Goal: Transaction & Acquisition: Purchase product/service

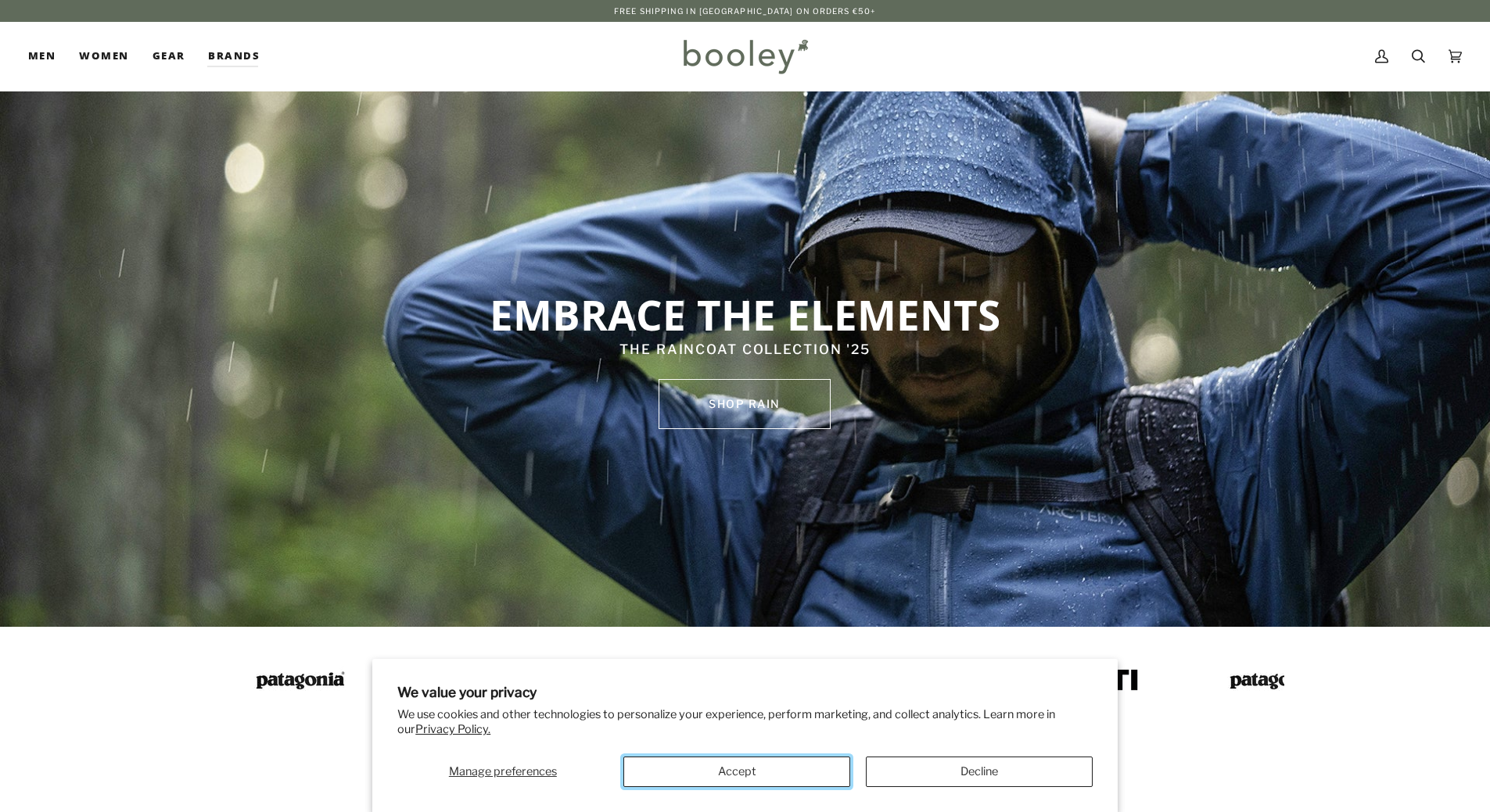
click at [761, 764] on button "Accept" at bounding box center [737, 771] width 227 height 31
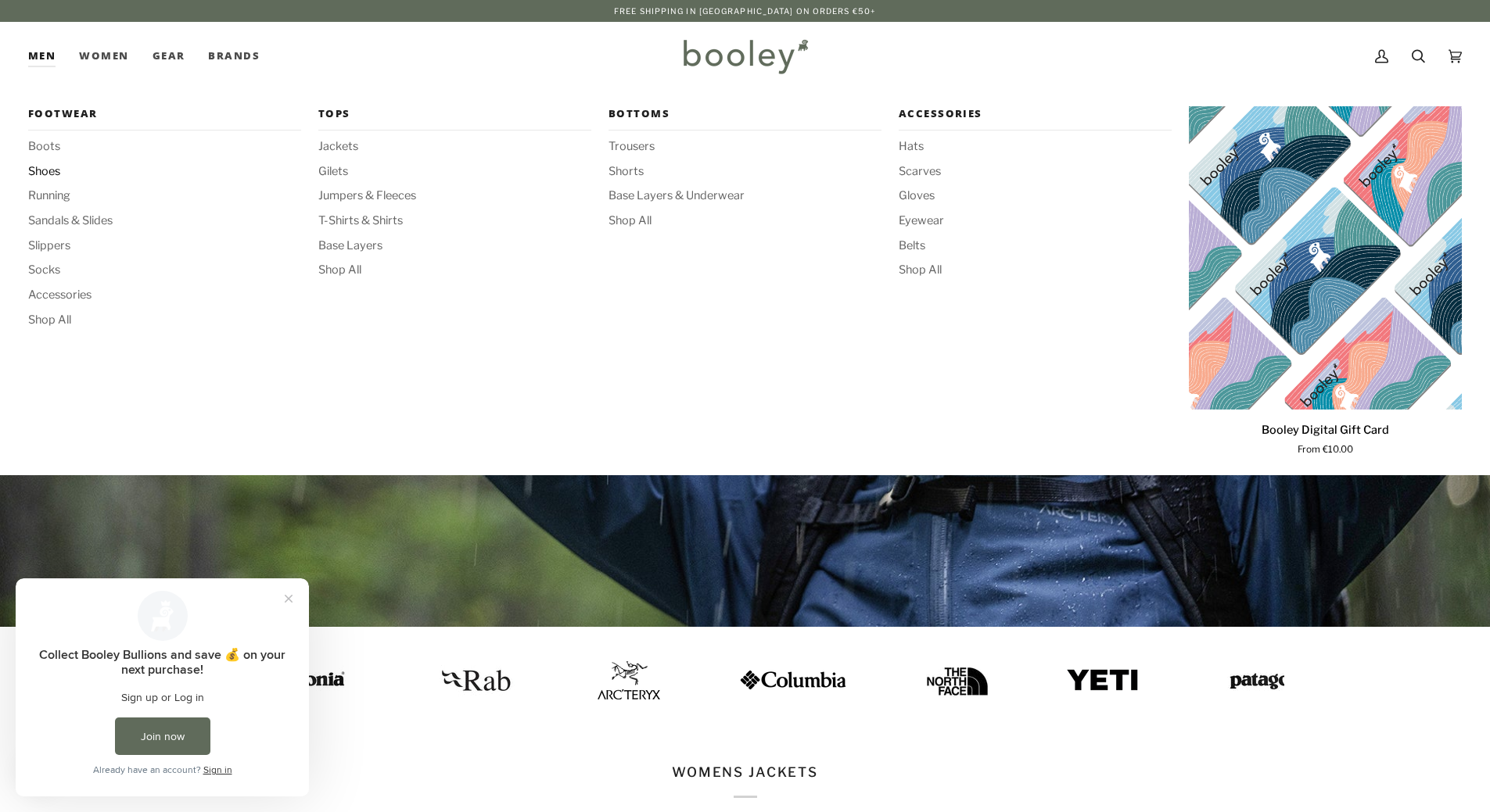
click at [49, 171] on span "Shoes" at bounding box center [165, 172] width 273 height 17
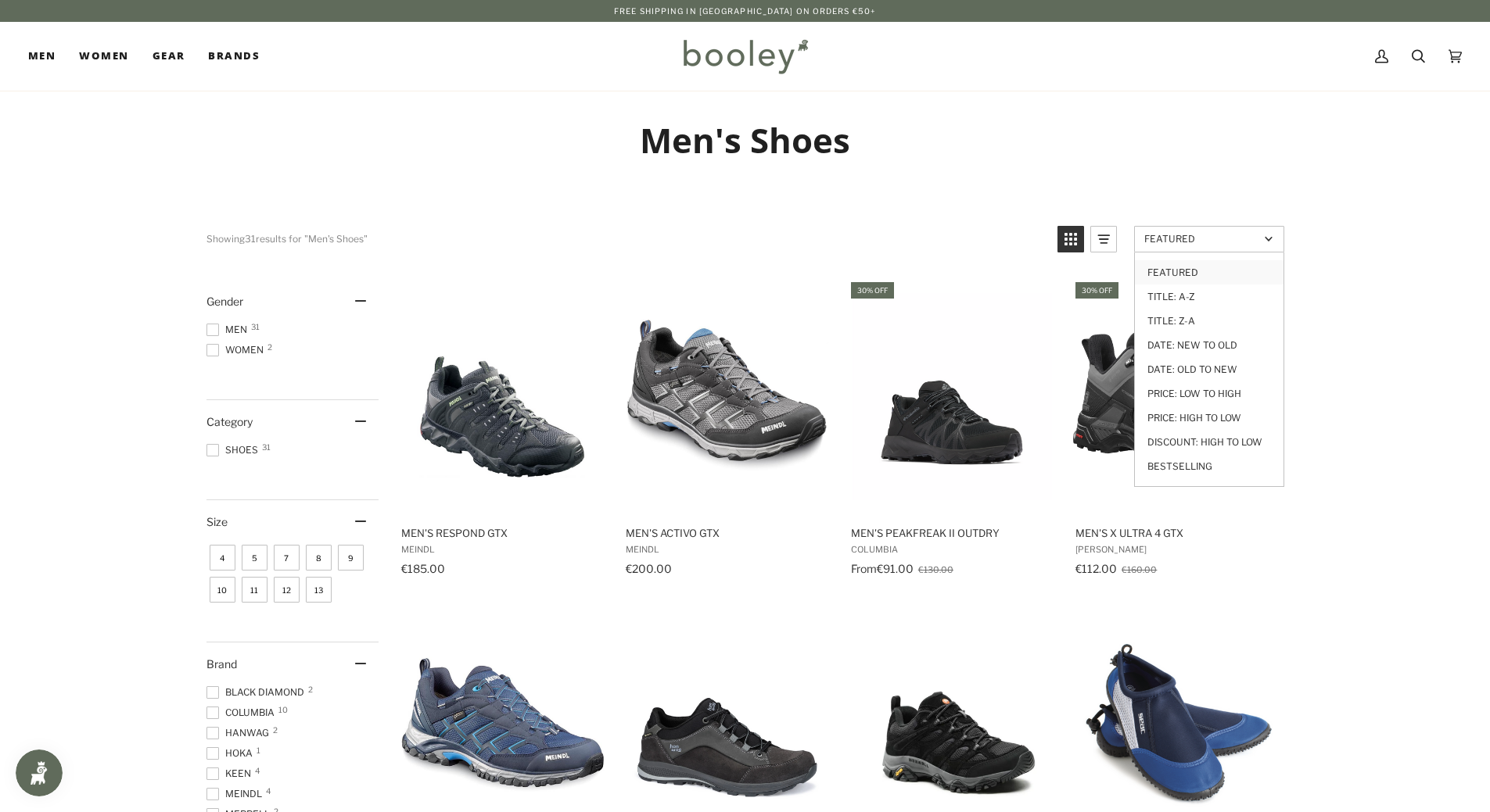
click at [1239, 239] on span "Featured" at bounding box center [1202, 238] width 115 height 12
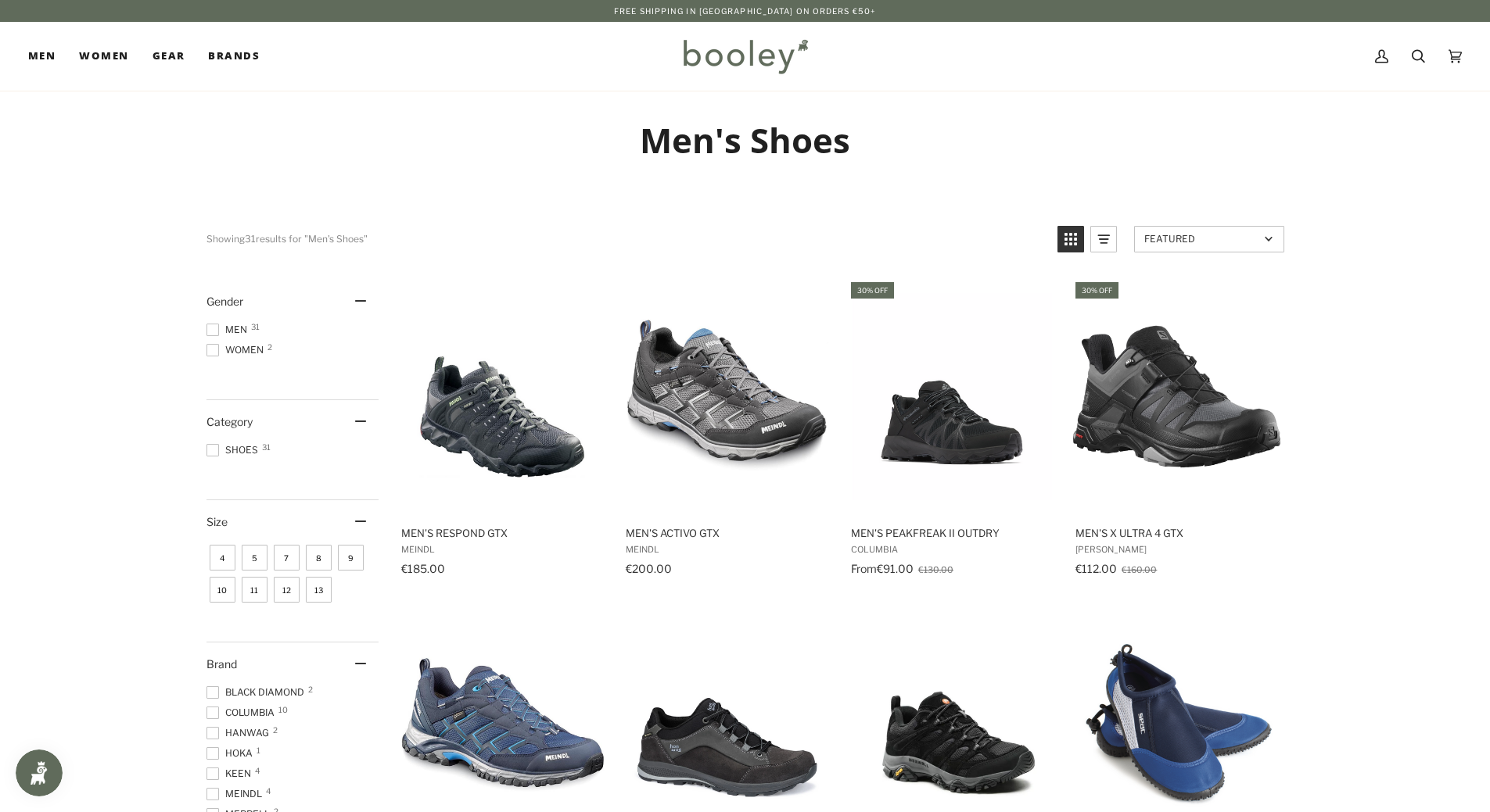
click at [1239, 239] on span "Featured" at bounding box center [1202, 238] width 115 height 12
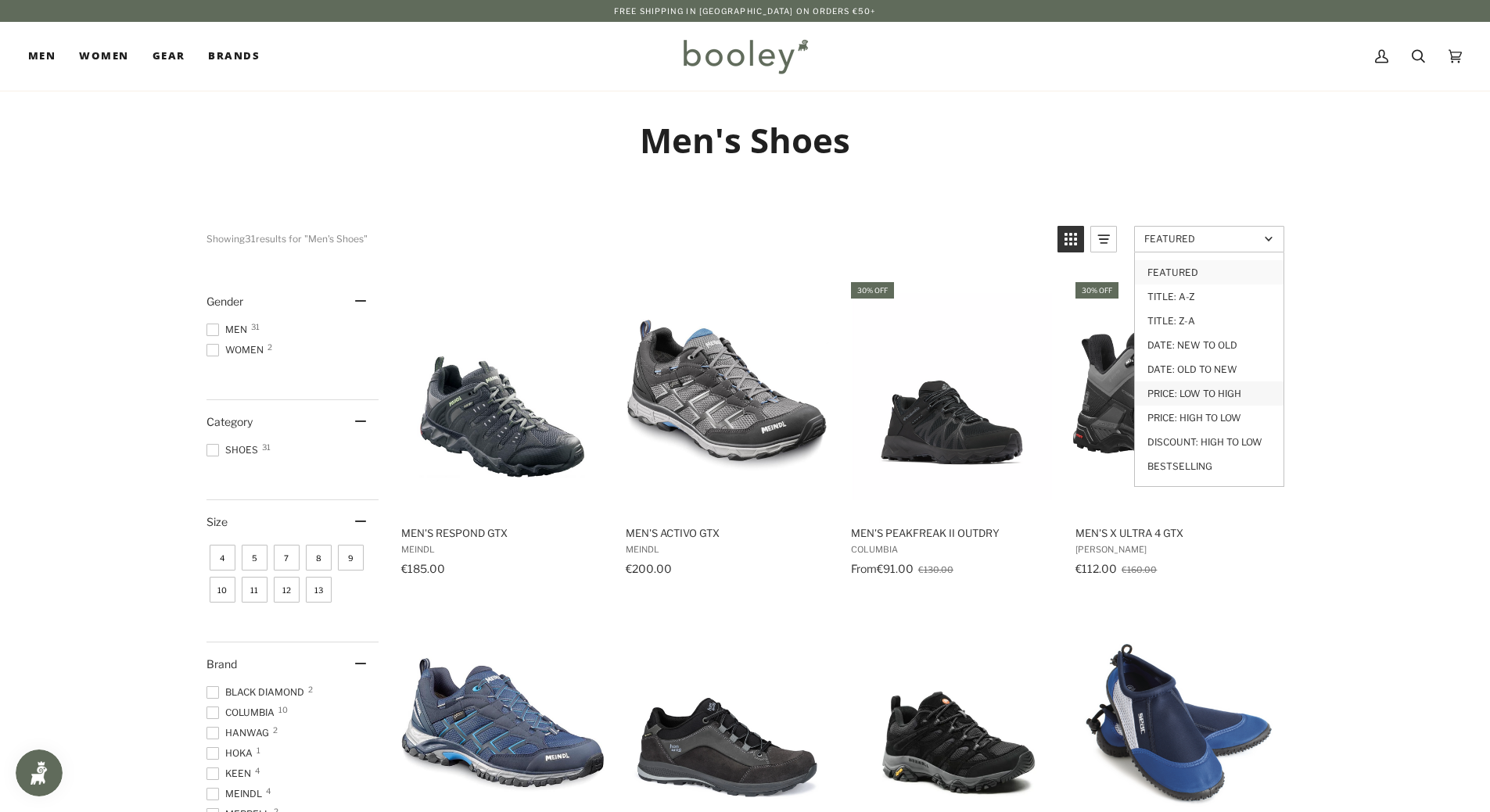
click at [1207, 397] on link "Price: Low to High" at bounding box center [1210, 393] width 149 height 24
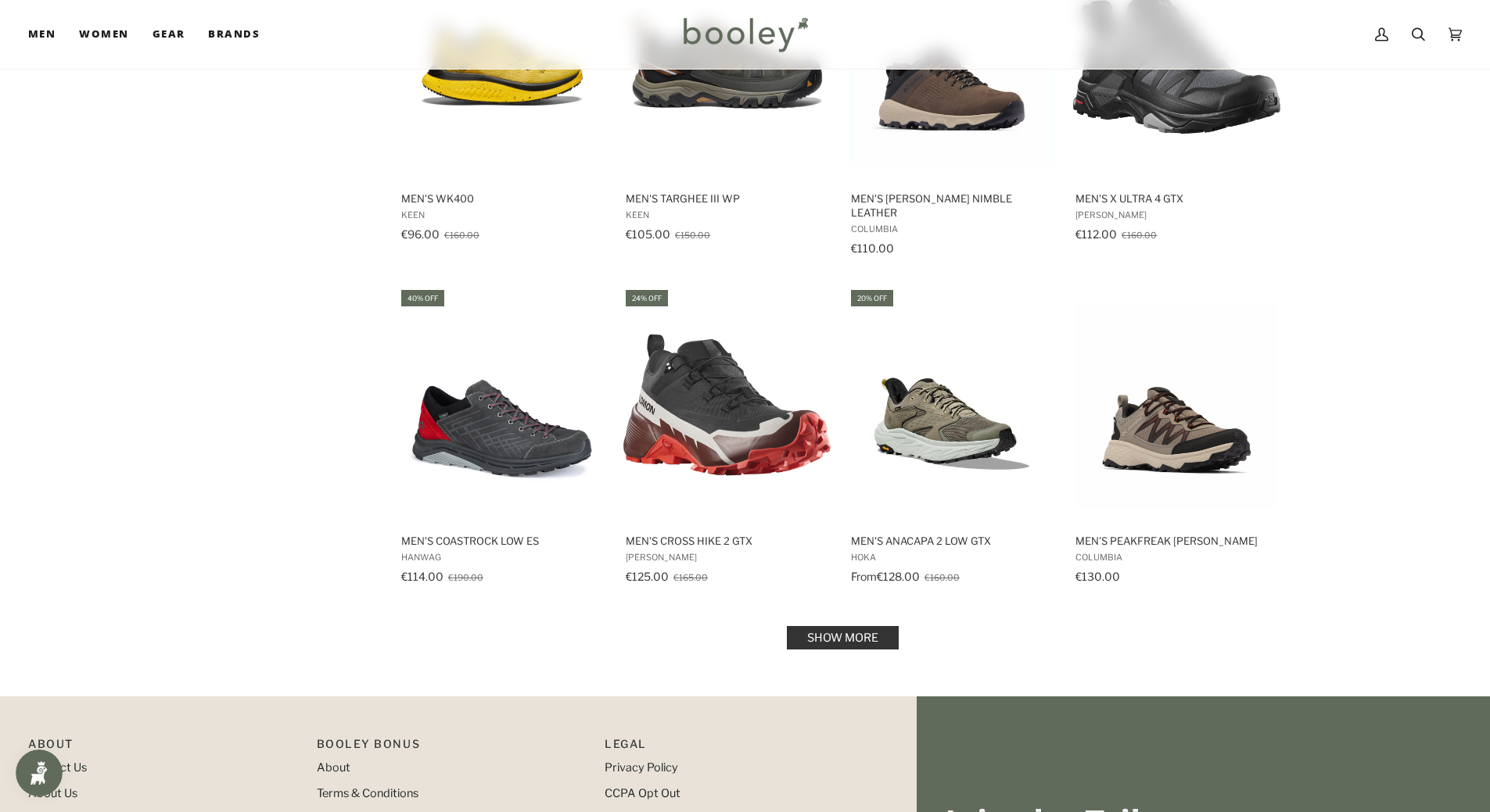
scroll to position [1407, 0]
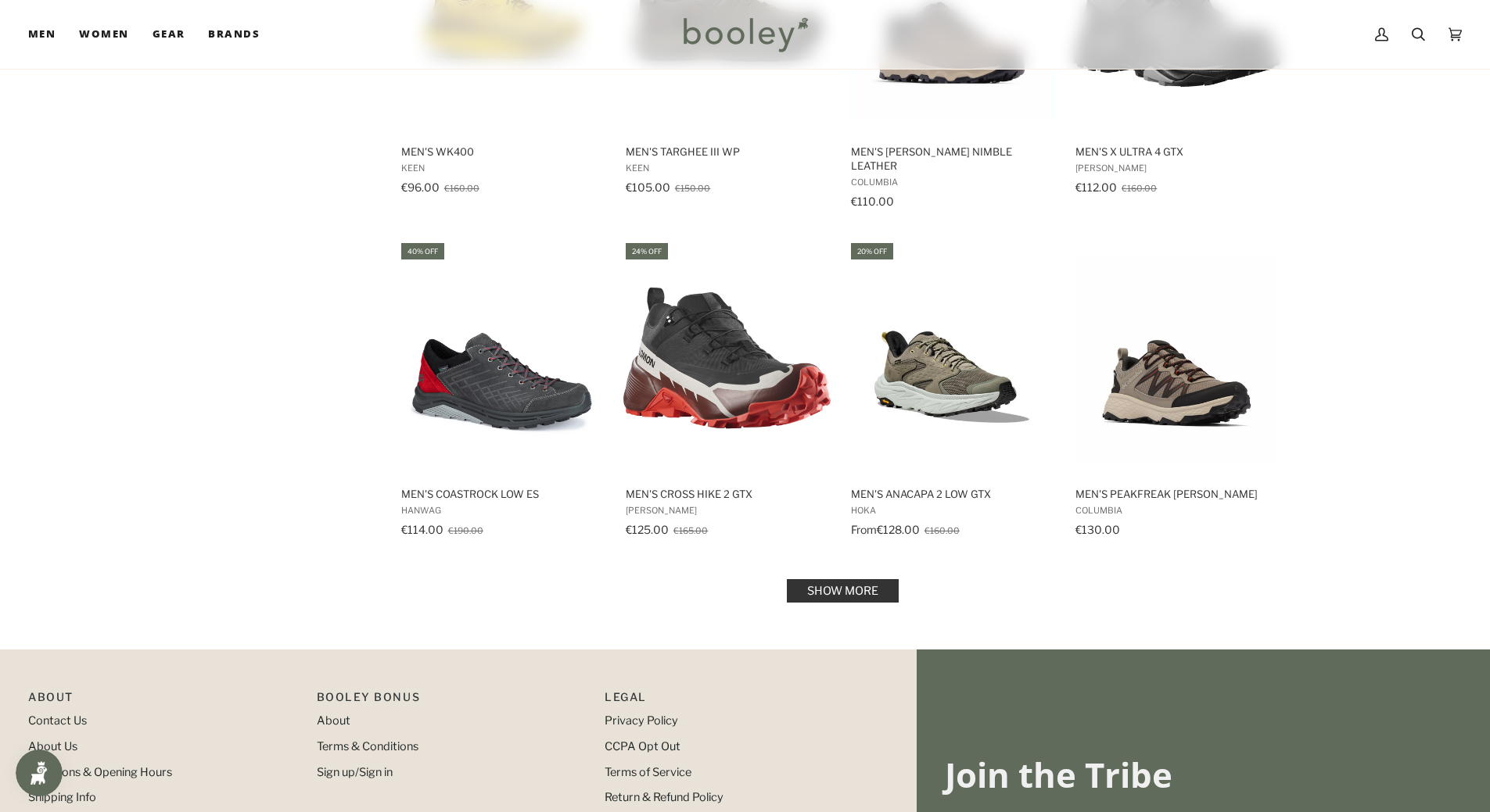
click at [866, 579] on link "Show more" at bounding box center [842, 591] width 112 height 23
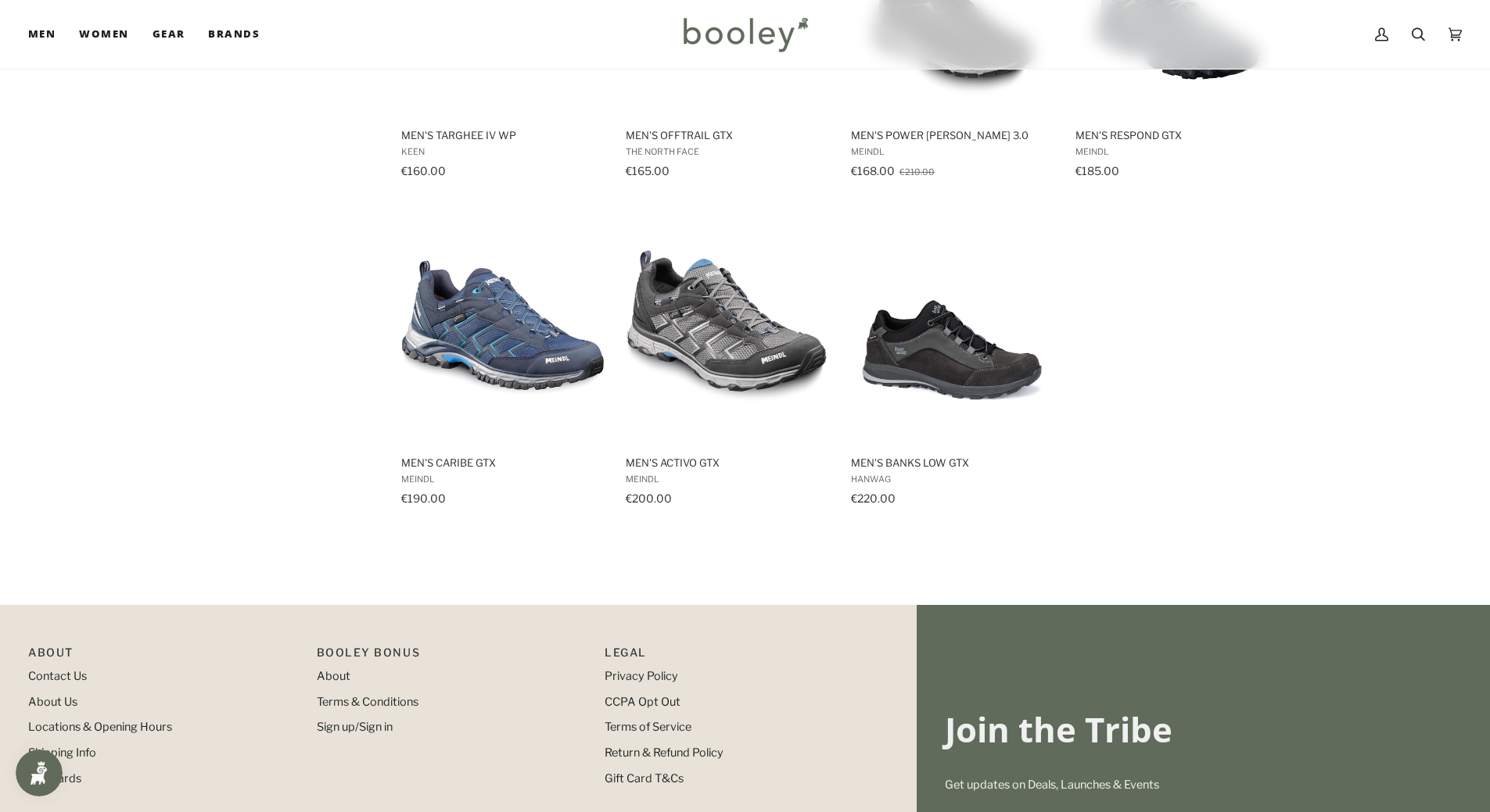
scroll to position [2423, 0]
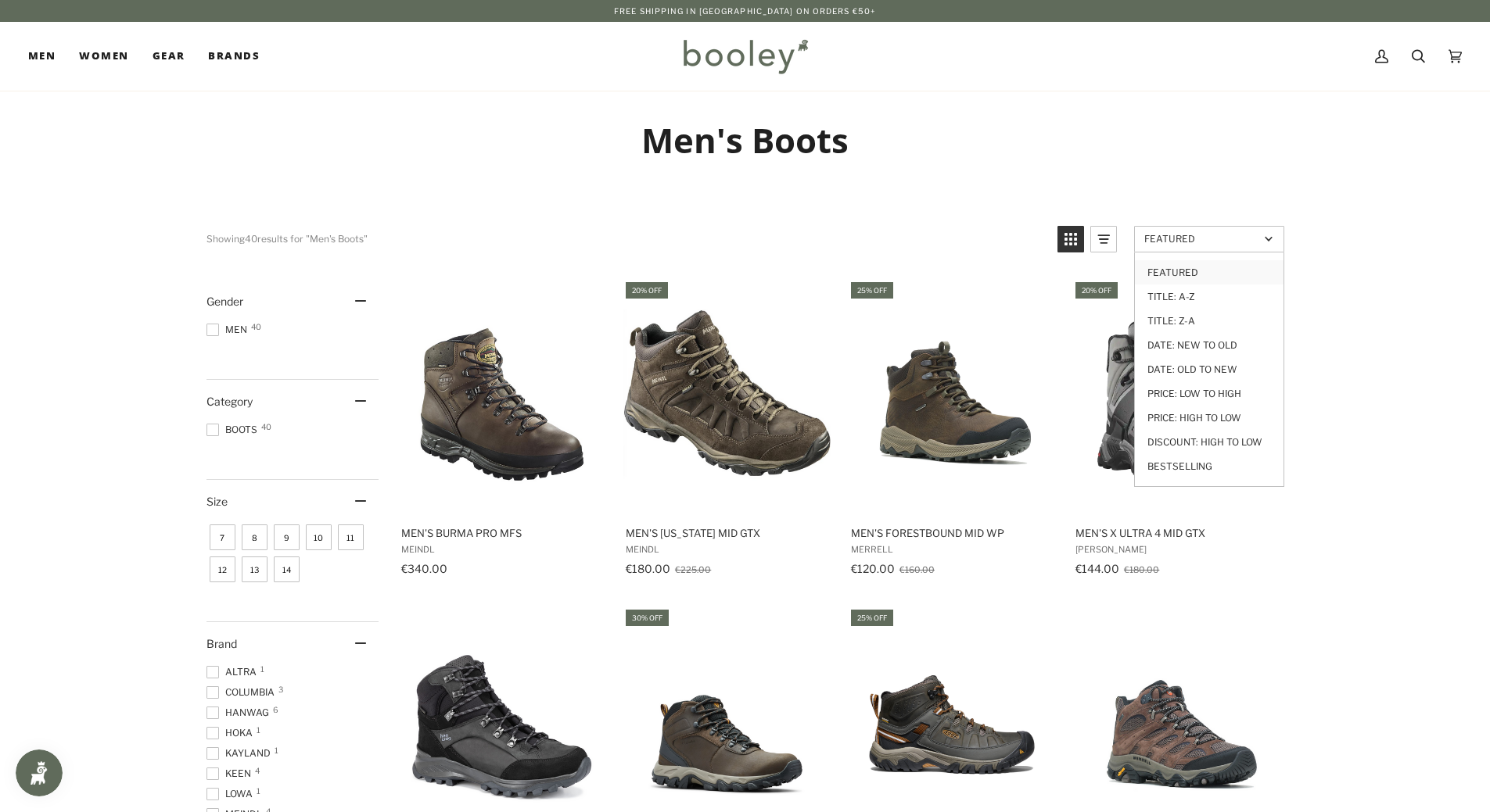
click at [1231, 239] on span "Featured" at bounding box center [1202, 238] width 115 height 12
click at [1211, 235] on span "Featured" at bounding box center [1202, 238] width 115 height 12
click at [1191, 394] on link "Price: Low to High" at bounding box center [1210, 393] width 149 height 24
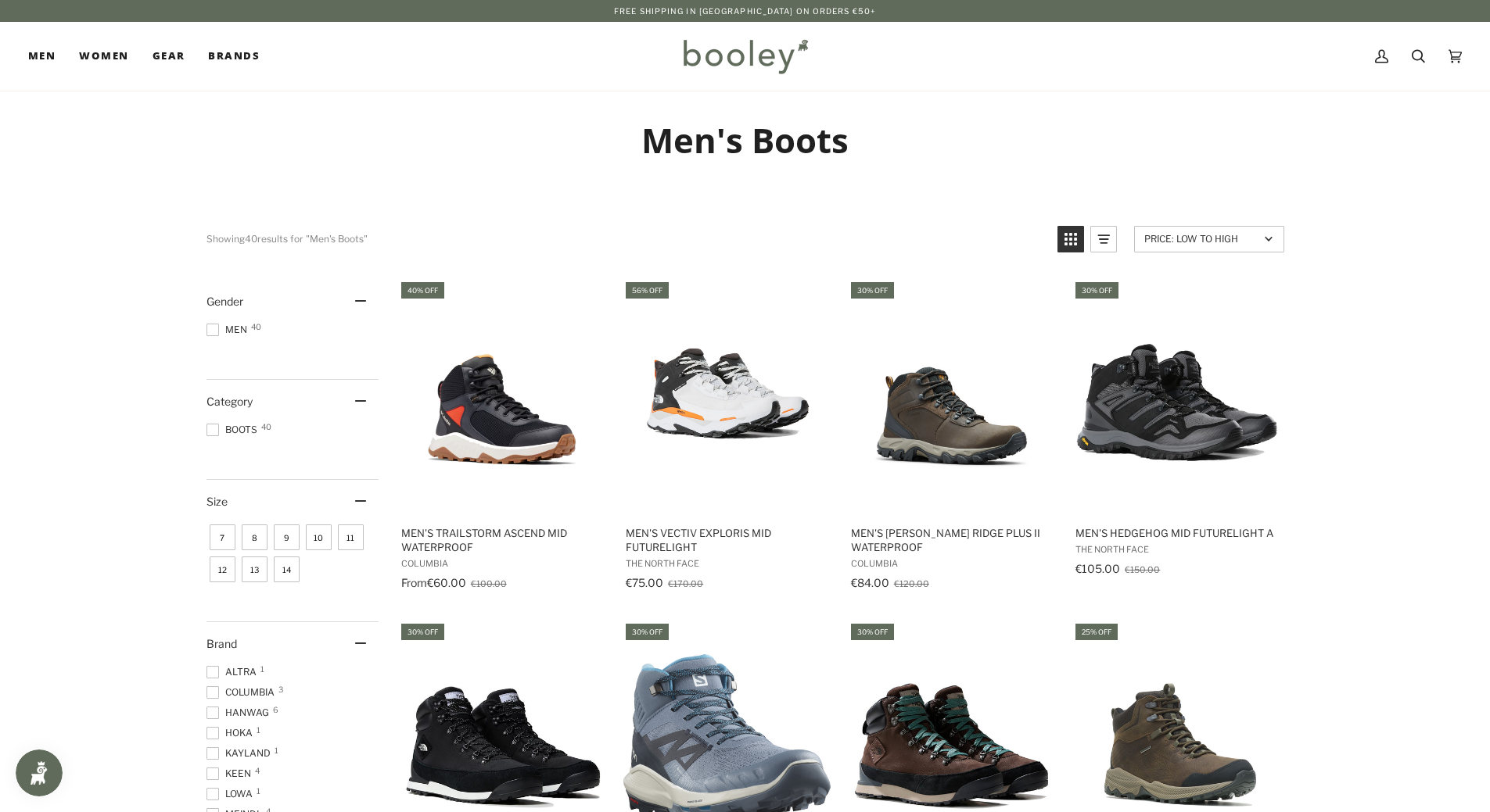
drag, startPoint x: 1416, startPoint y: 472, endPoint x: 1423, endPoint y: 476, distance: 8.1
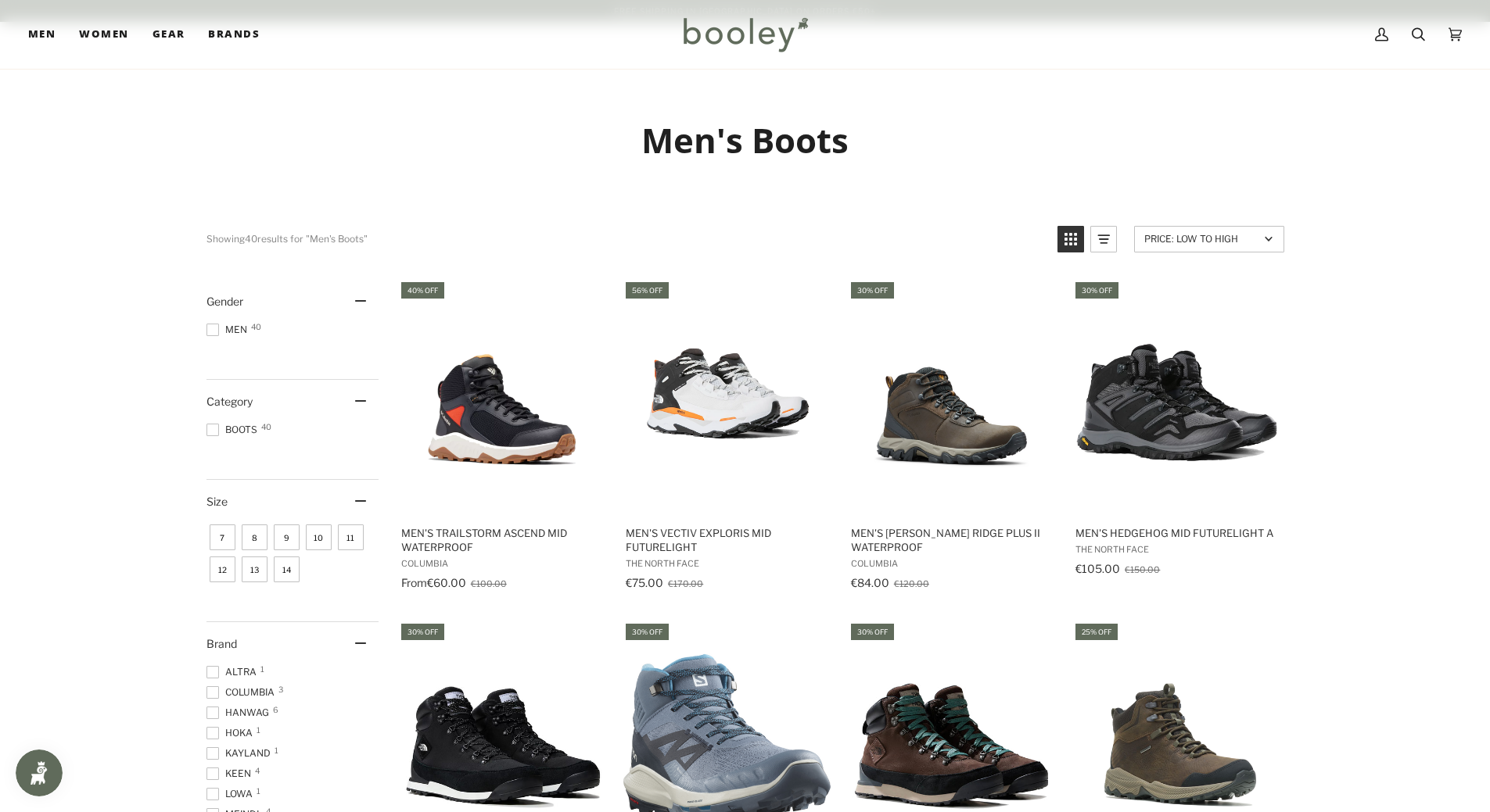
scroll to position [469, 0]
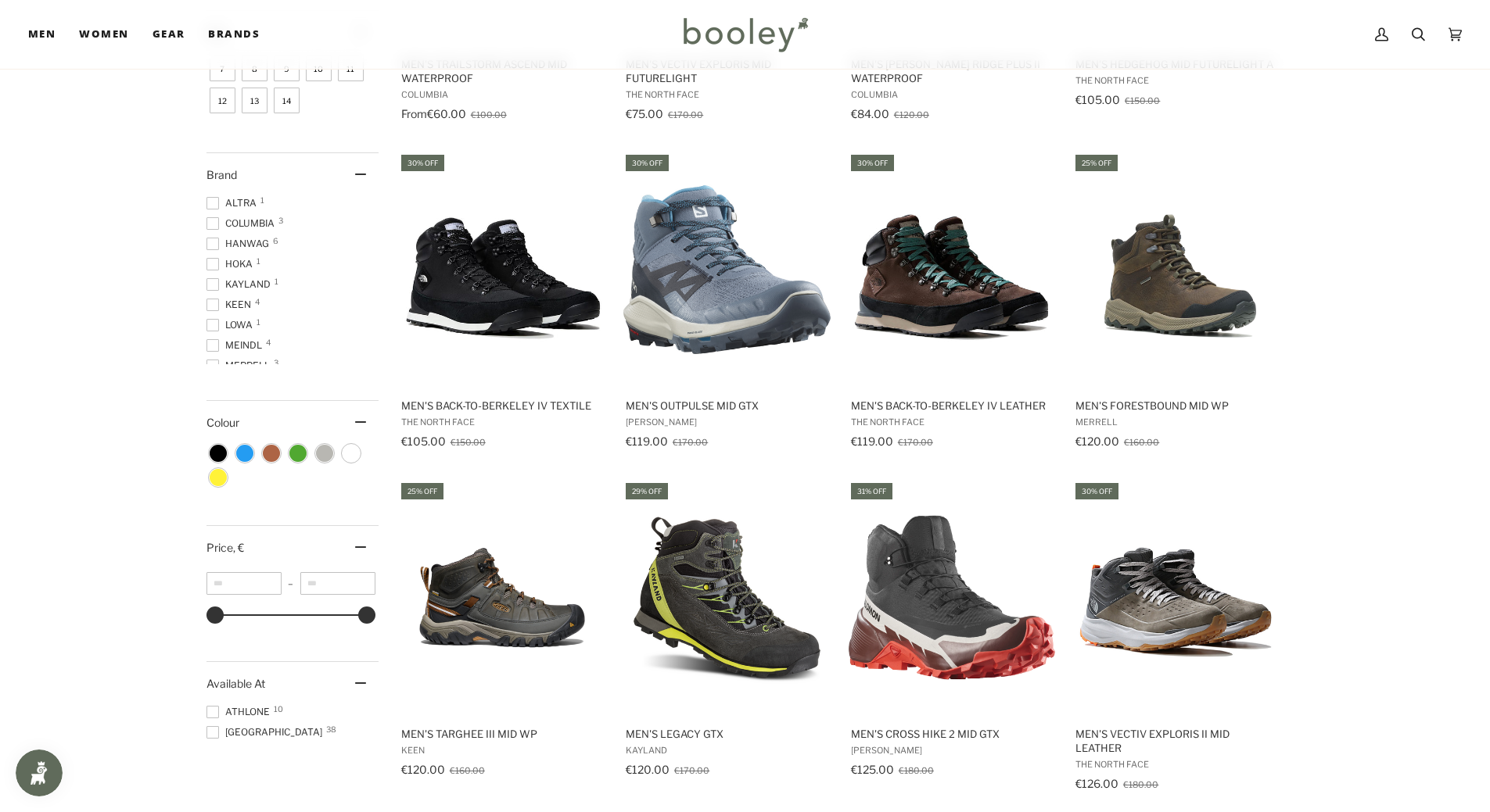
click at [1424, 457] on div "Showing 40 results Showing 40 results for "Men's Boots" Products 40 Price: Low …" at bounding box center [745, 640] width 1490 height 1841
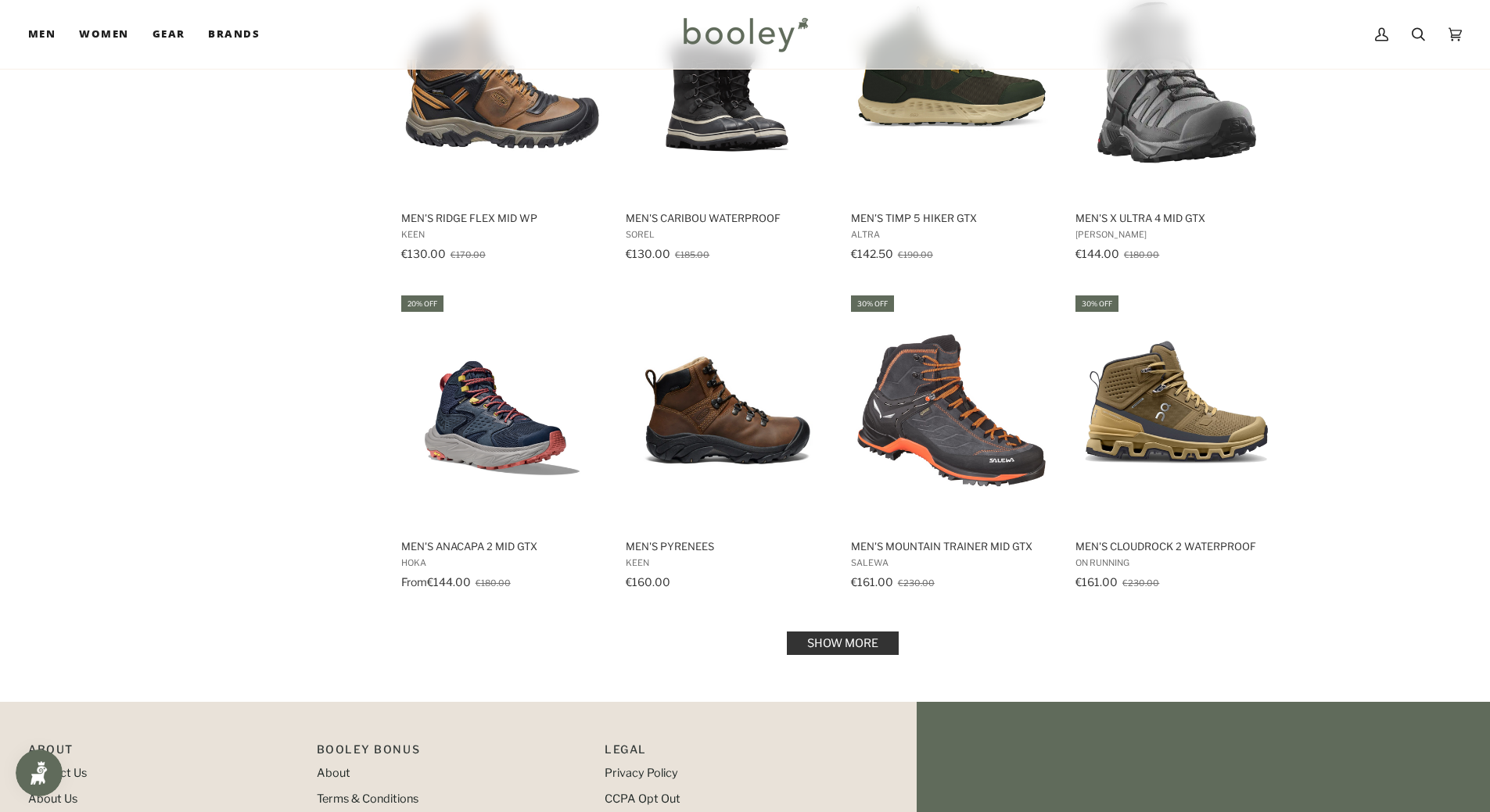
scroll to position [1329, 0]
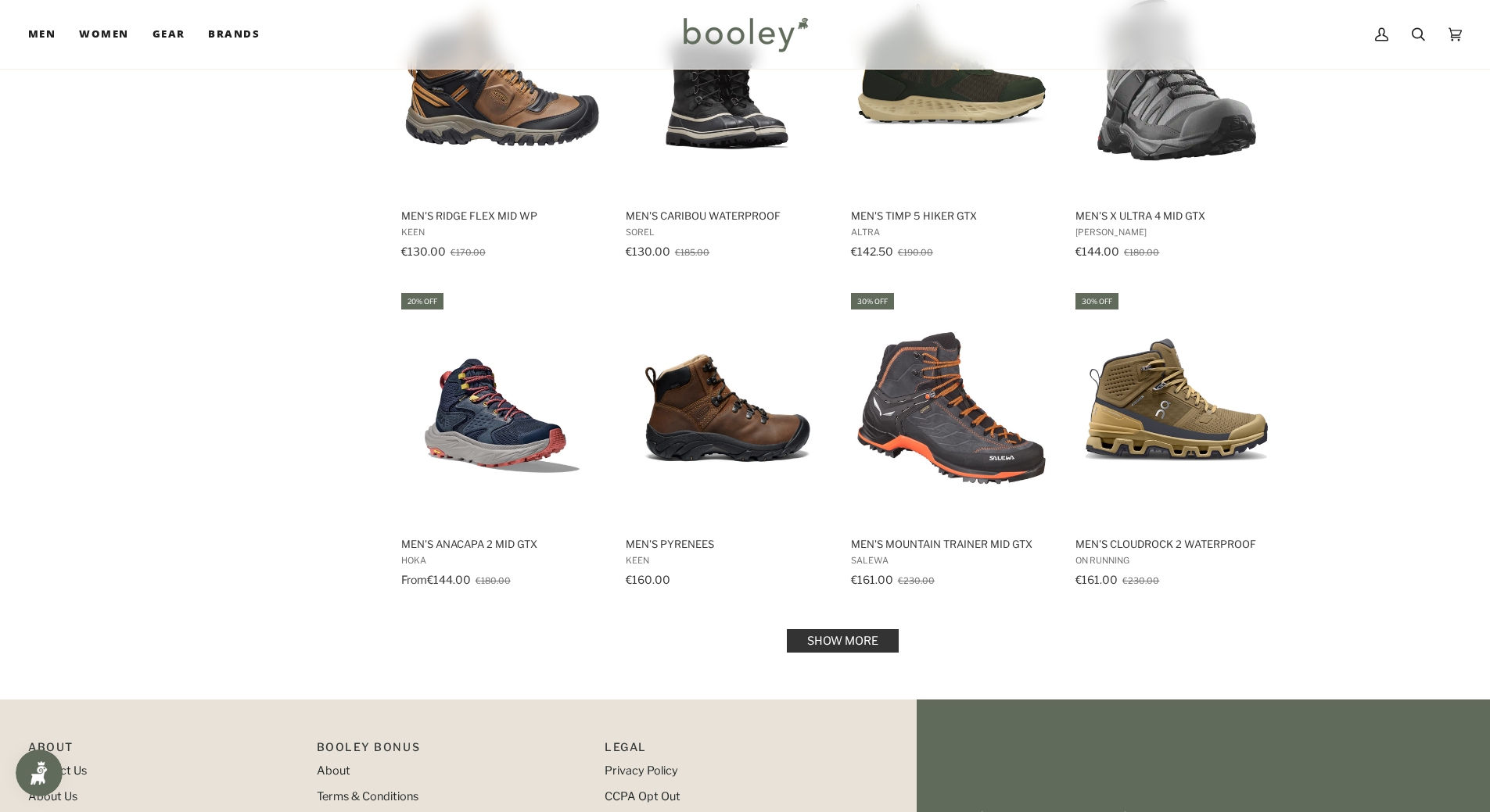
click at [852, 637] on link "Show more" at bounding box center [842, 641] width 112 height 23
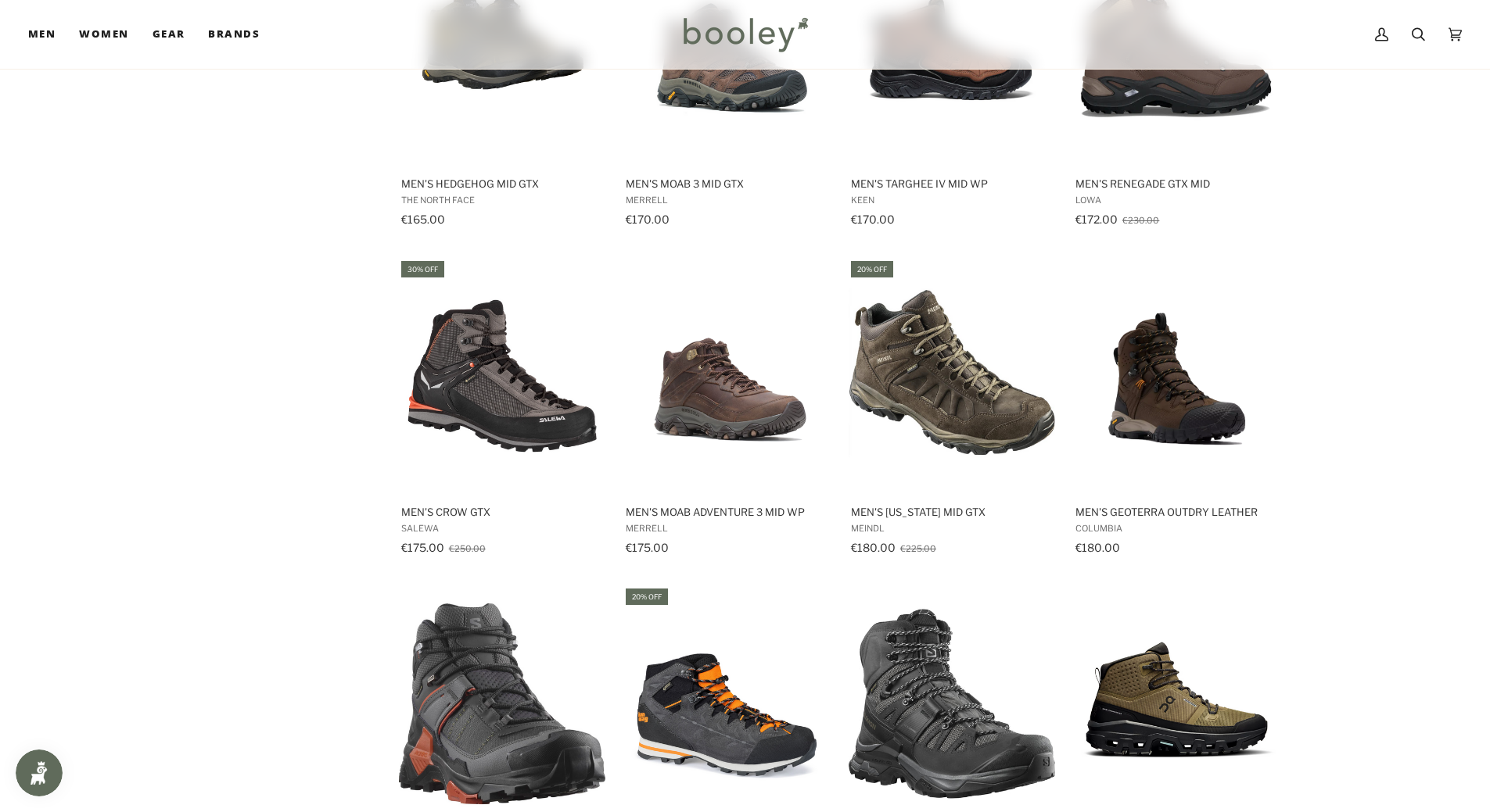
scroll to position [1954, 0]
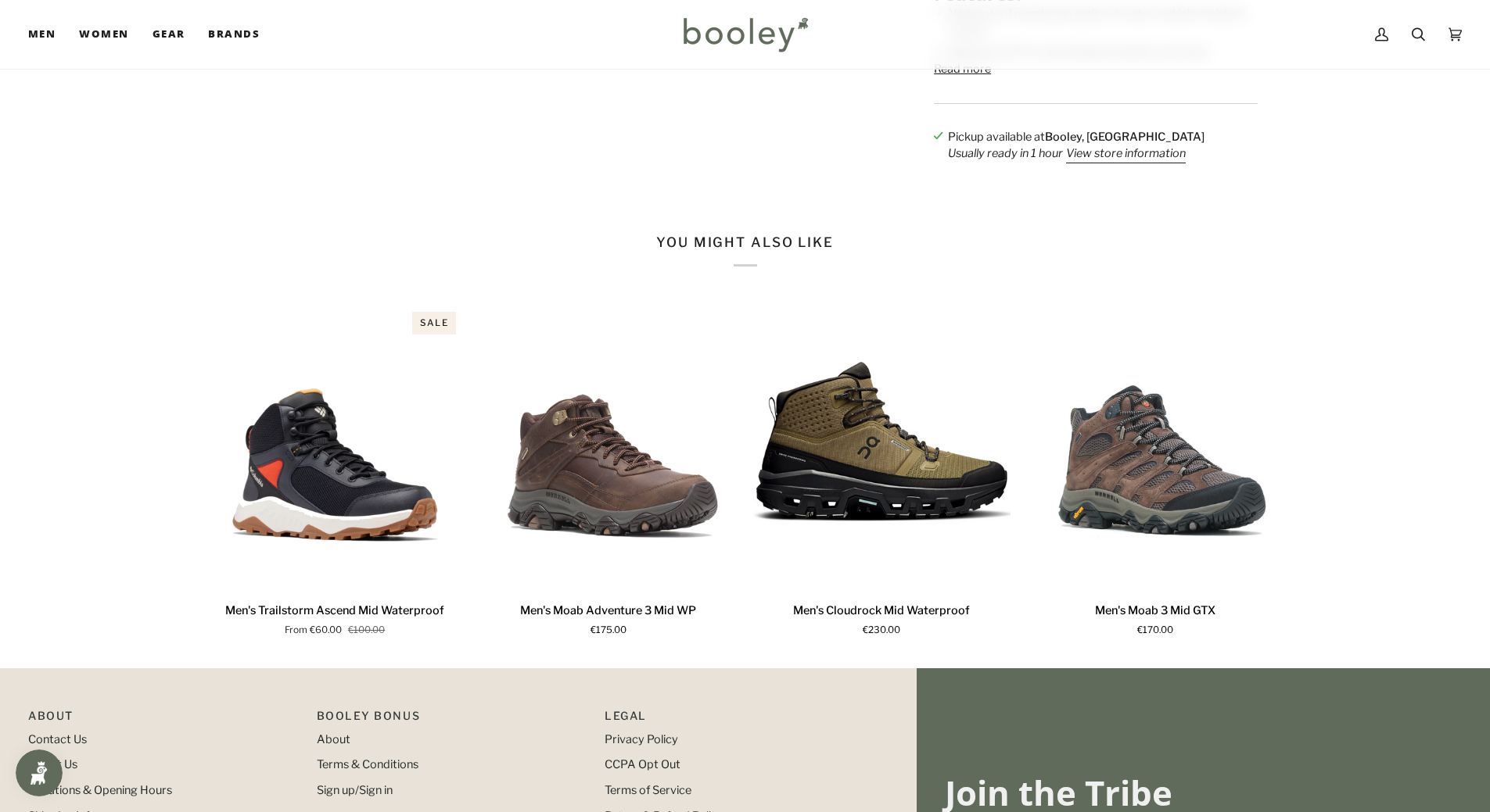
scroll to position [938, 0]
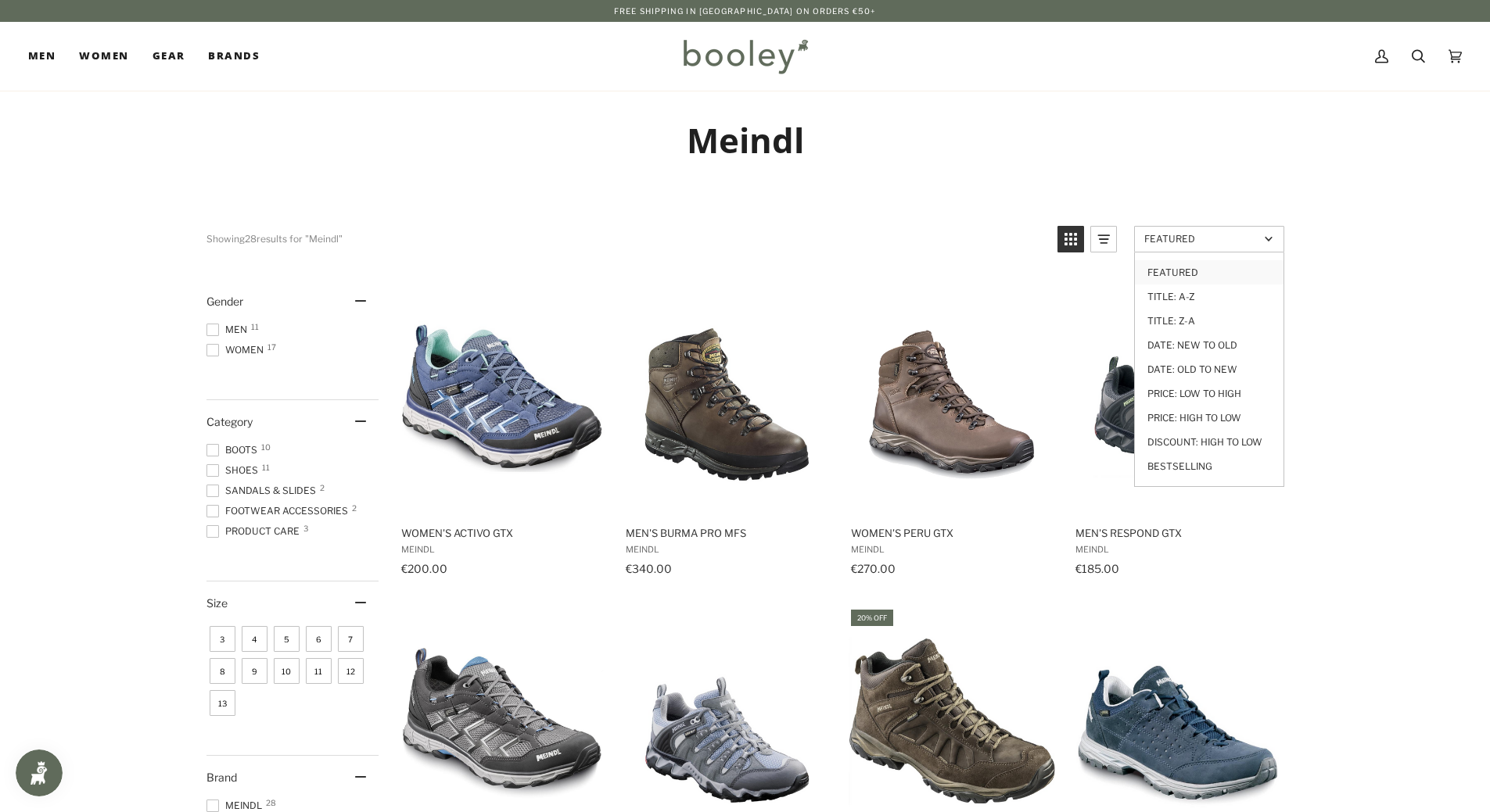
click at [1255, 245] on link "Featured" at bounding box center [1210, 240] width 150 height 27
click at [1216, 390] on link "Price: Low to High" at bounding box center [1210, 393] width 149 height 24
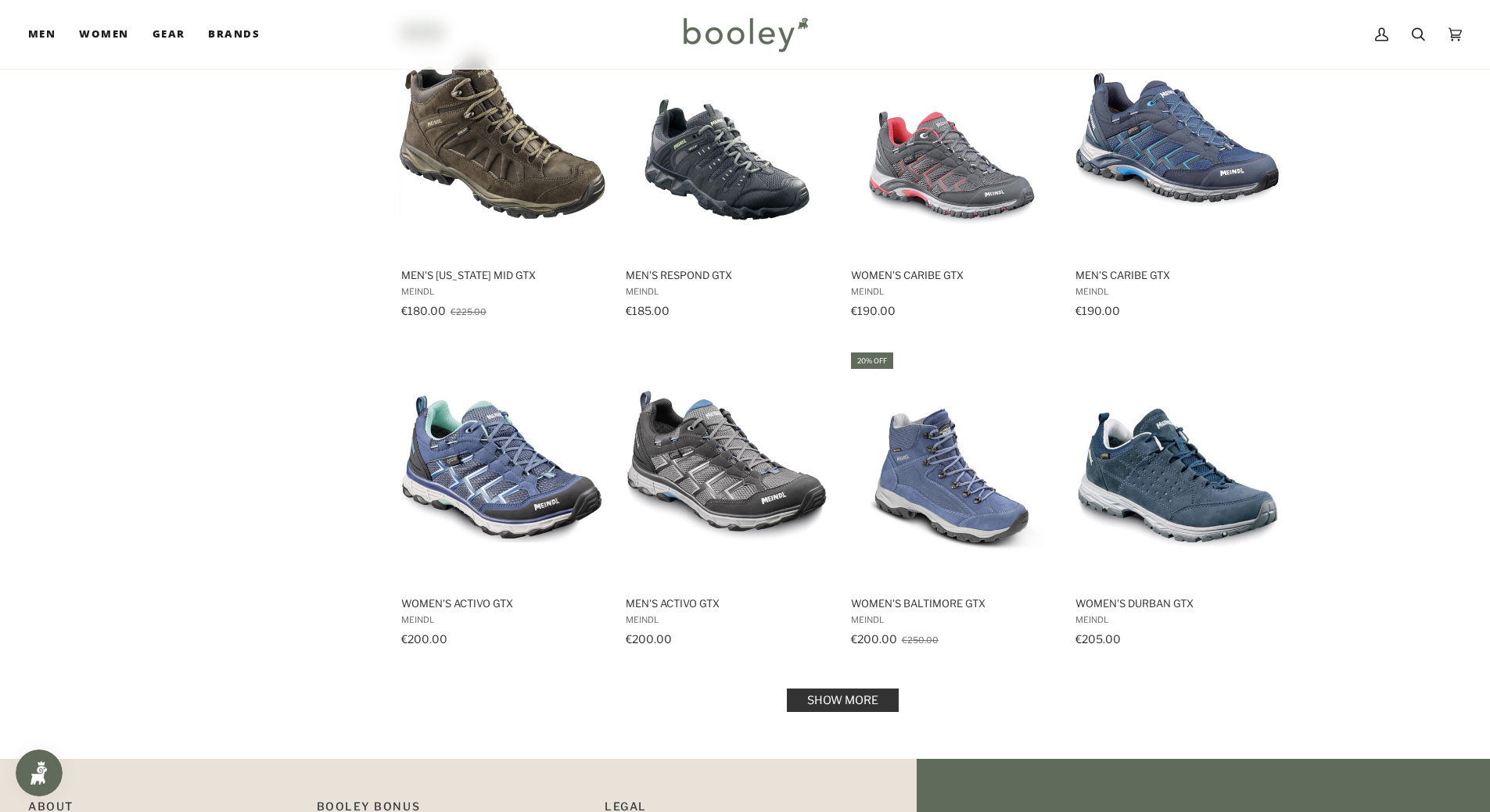
scroll to position [1329, 0]
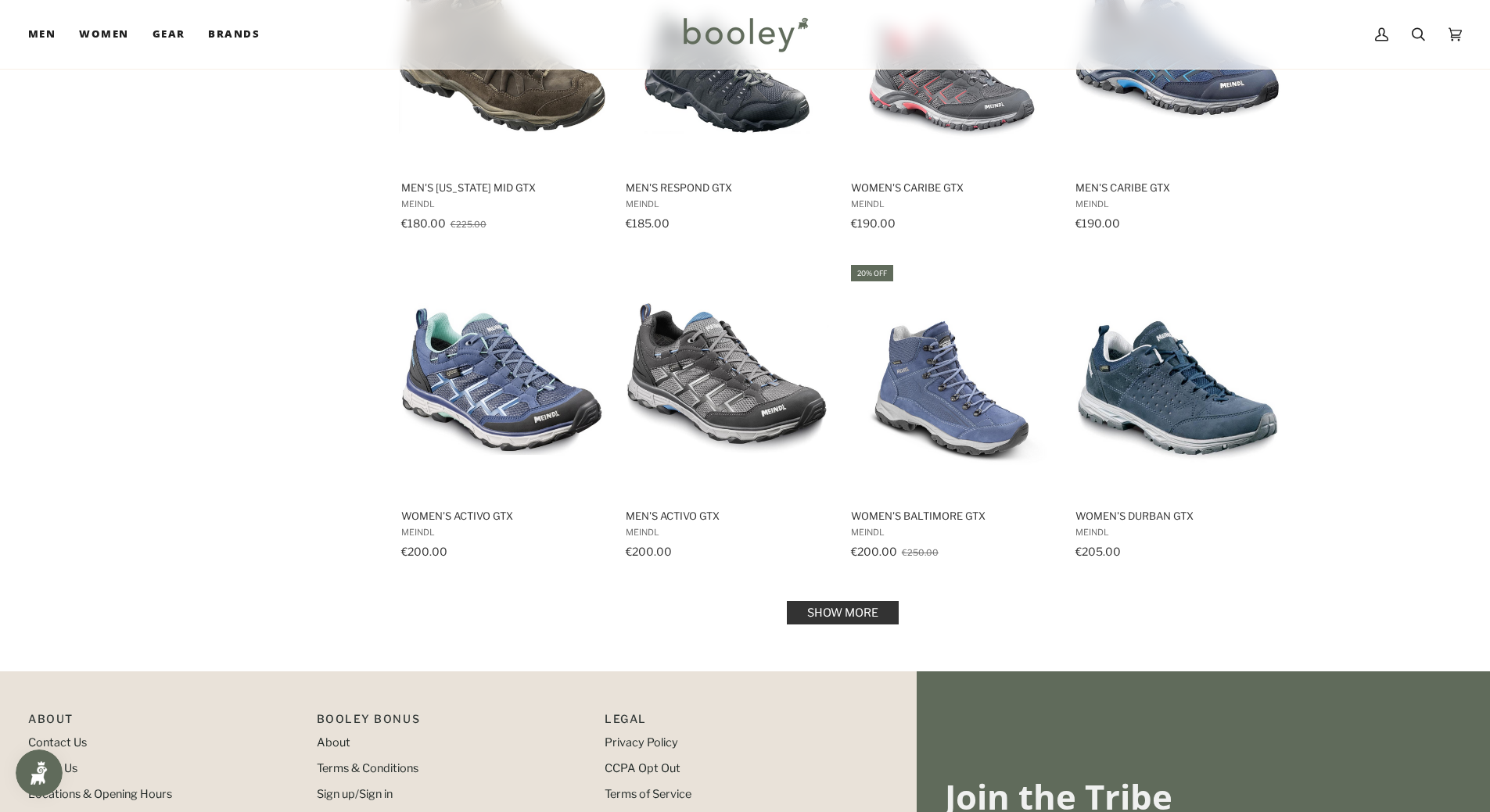
click at [842, 606] on link "Show more" at bounding box center [842, 613] width 112 height 23
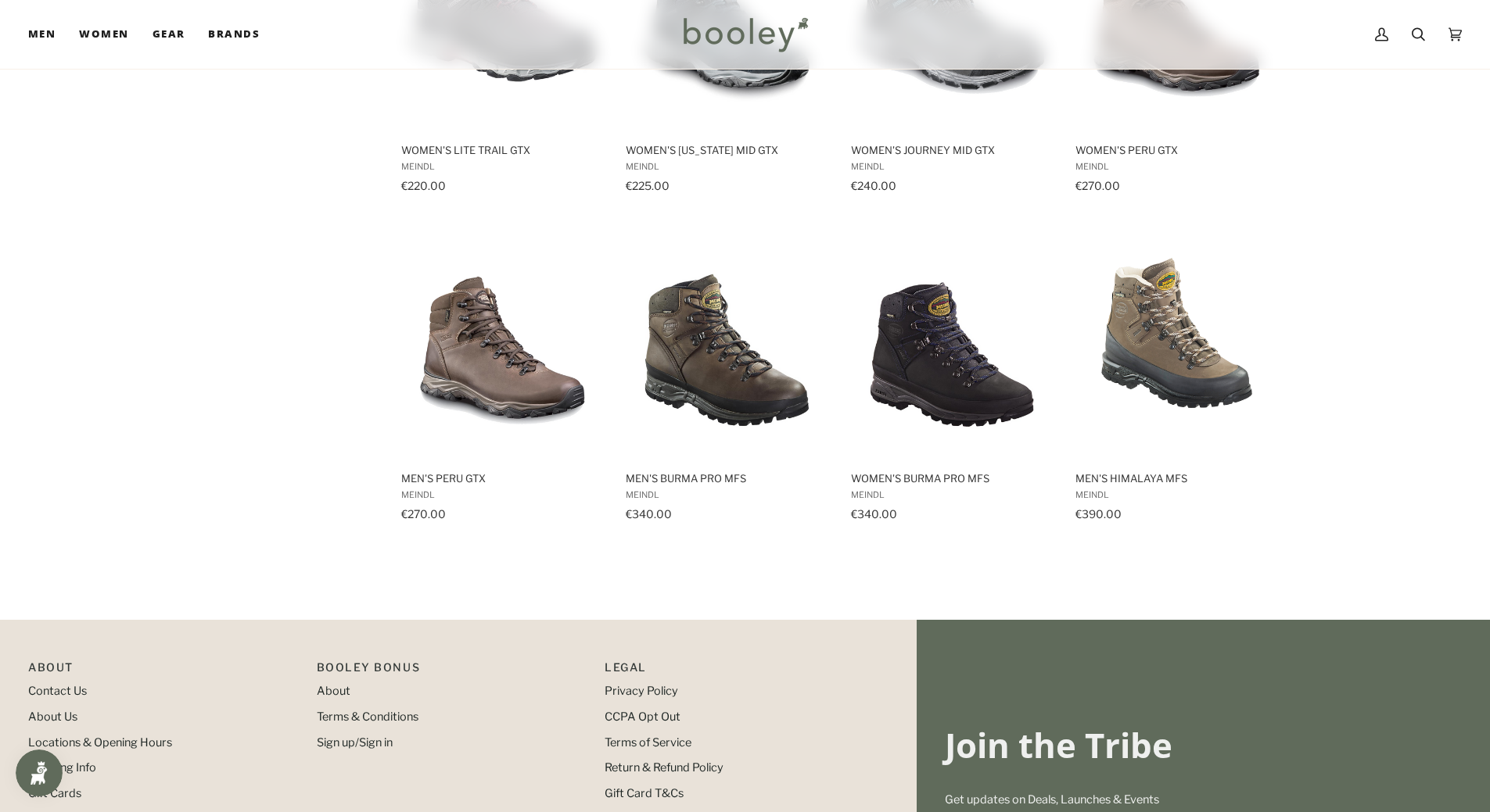
scroll to position [2033, 0]
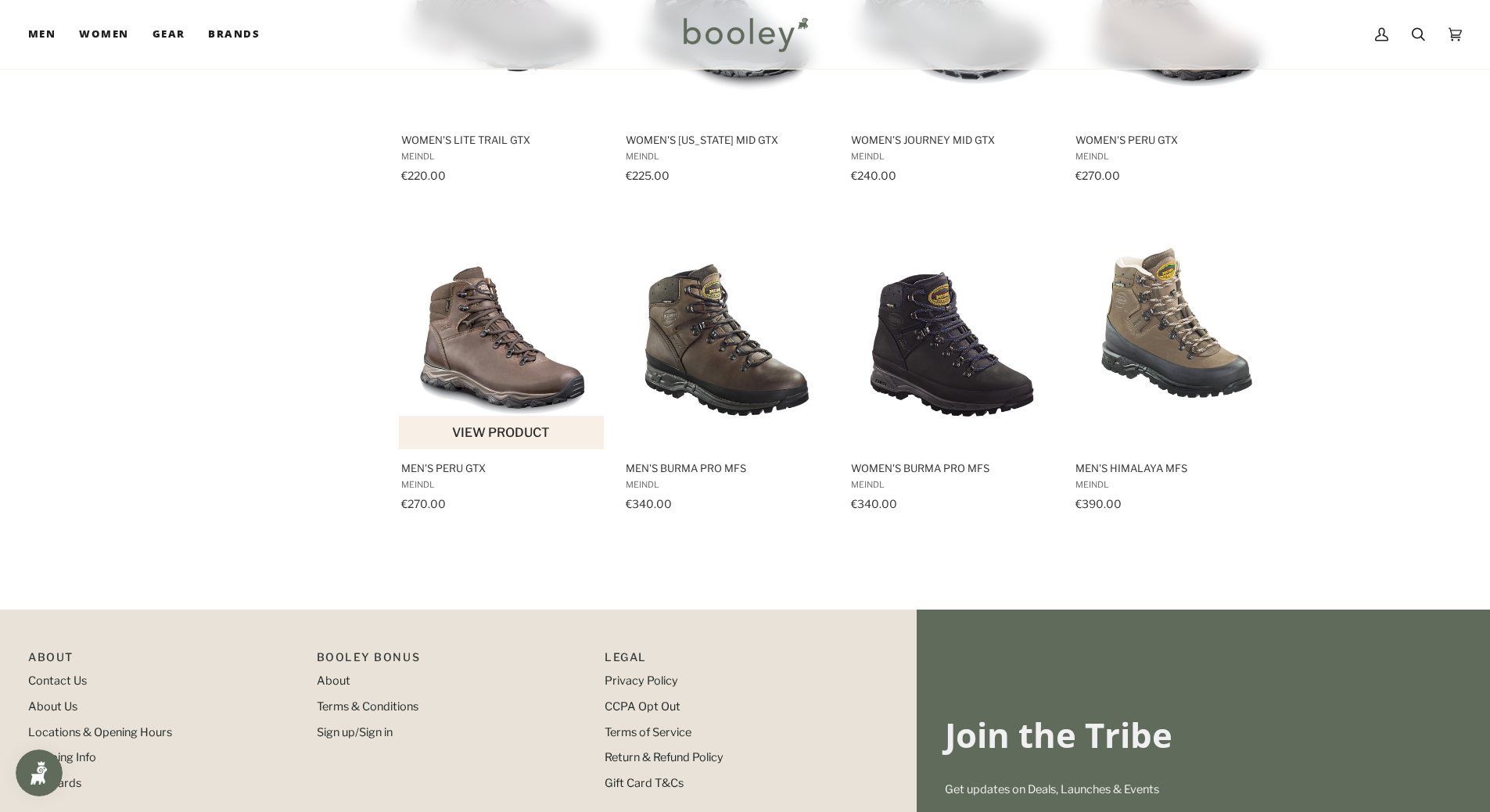
click at [468, 471] on span "Men's Peru GTX" at bounding box center [502, 468] width 203 height 14
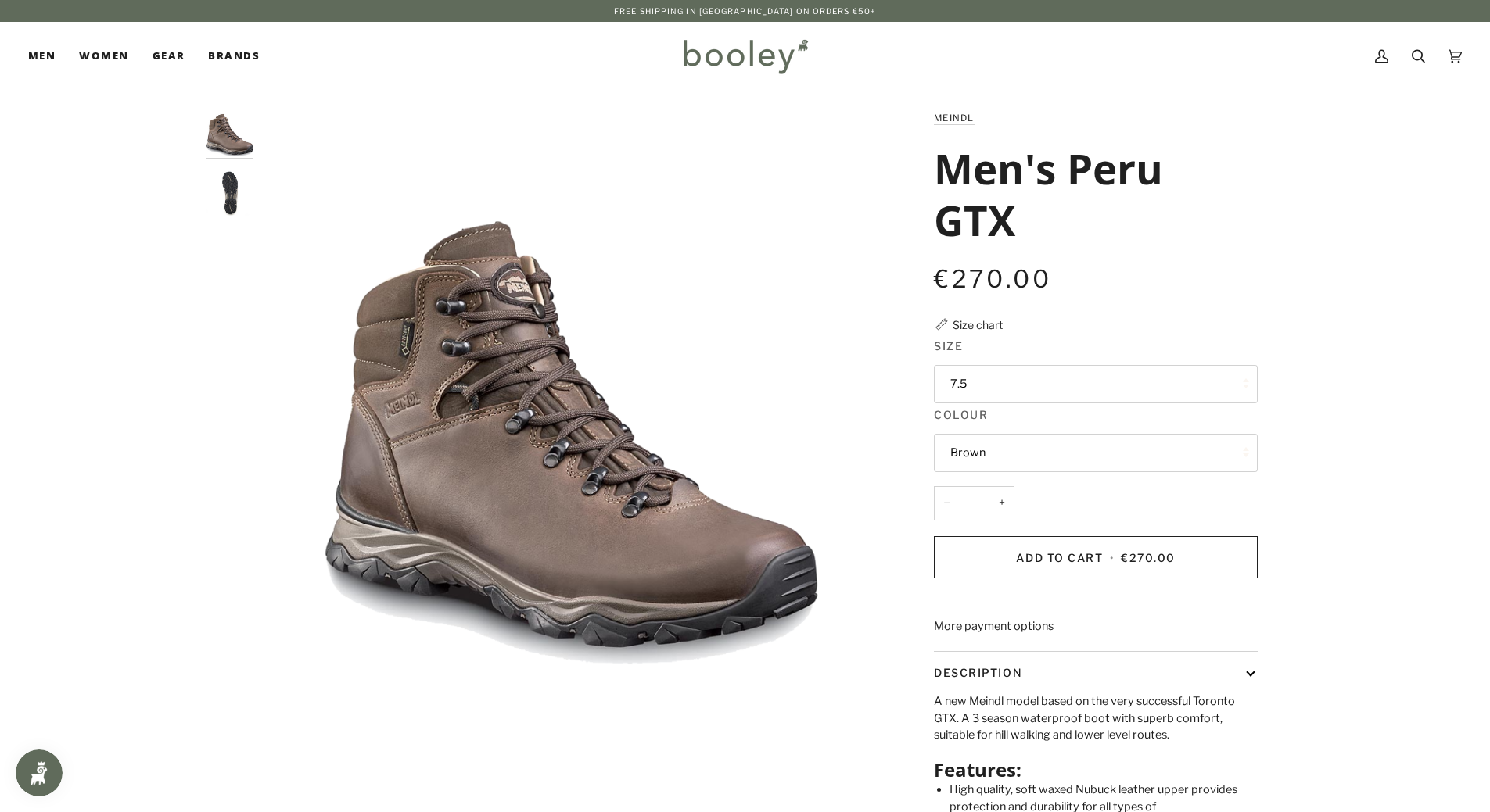
click at [1081, 384] on button "7.5" at bounding box center [1095, 384] width 324 height 38
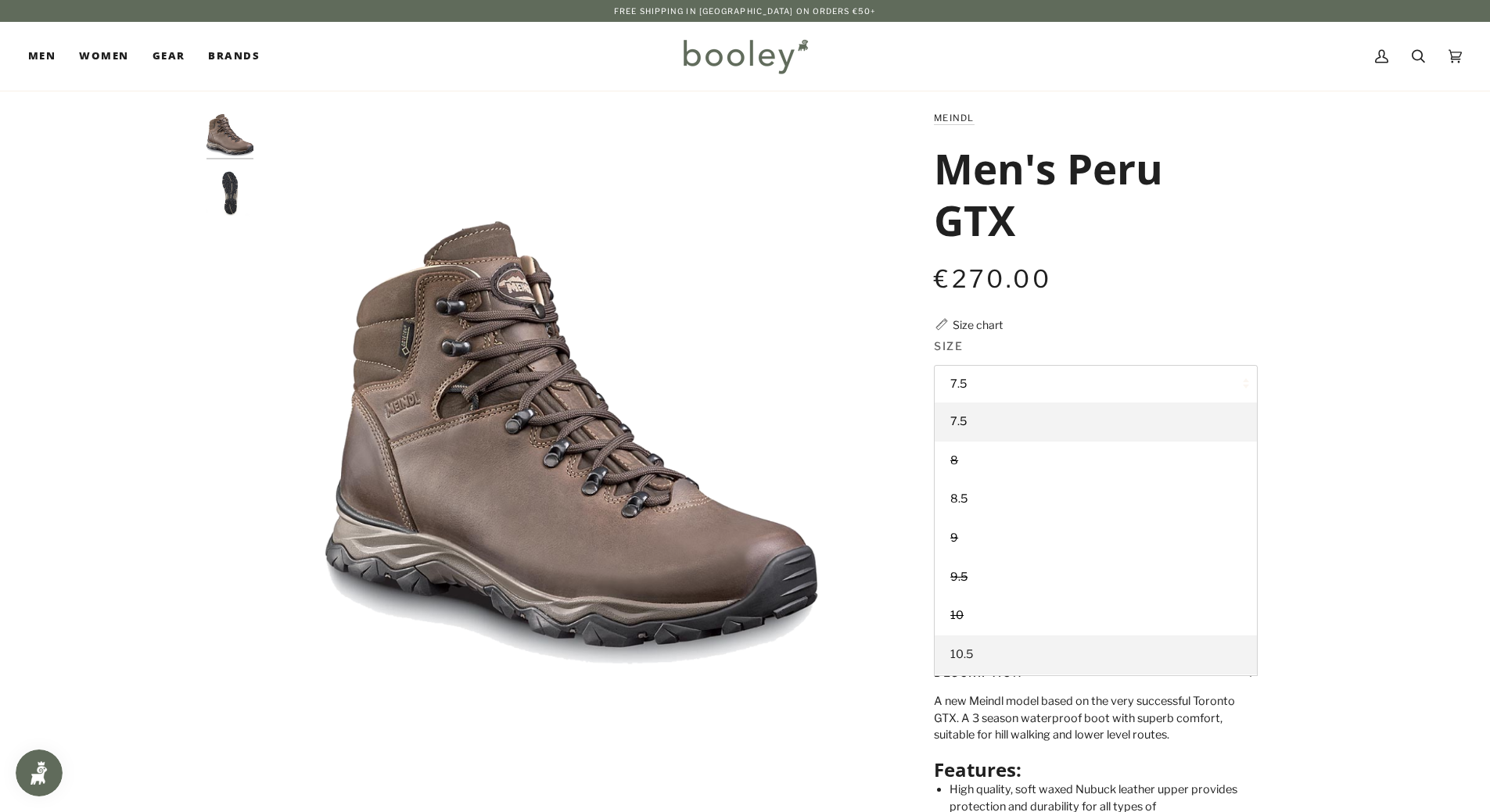
click at [978, 646] on link "10.5" at bounding box center [1095, 655] width 322 height 39
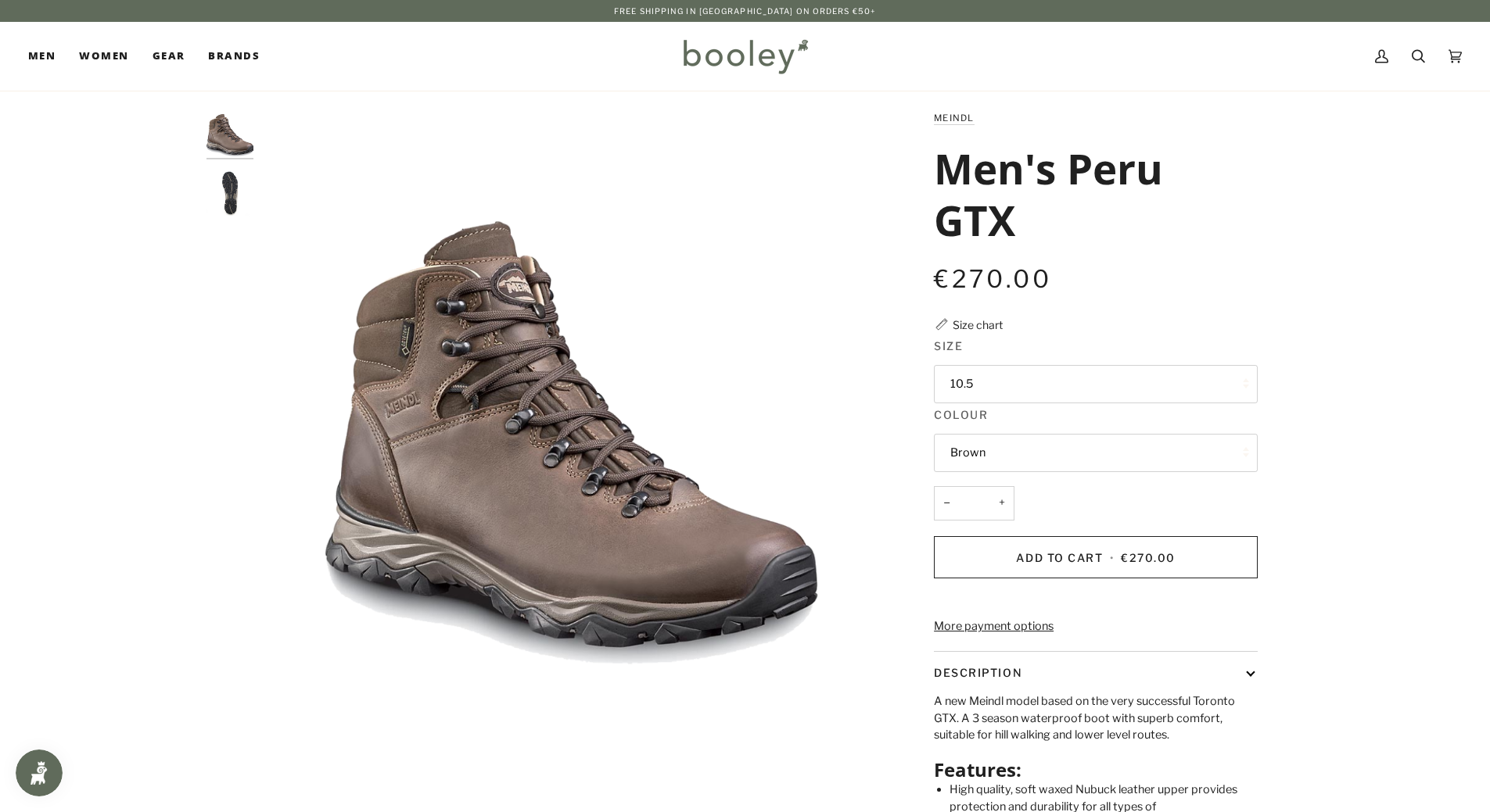
click at [1434, 496] on div "Zoom Zoom Previous" at bounding box center [745, 521] width 1490 height 823
click at [1141, 562] on span "€270.00" at bounding box center [1148, 558] width 55 height 13
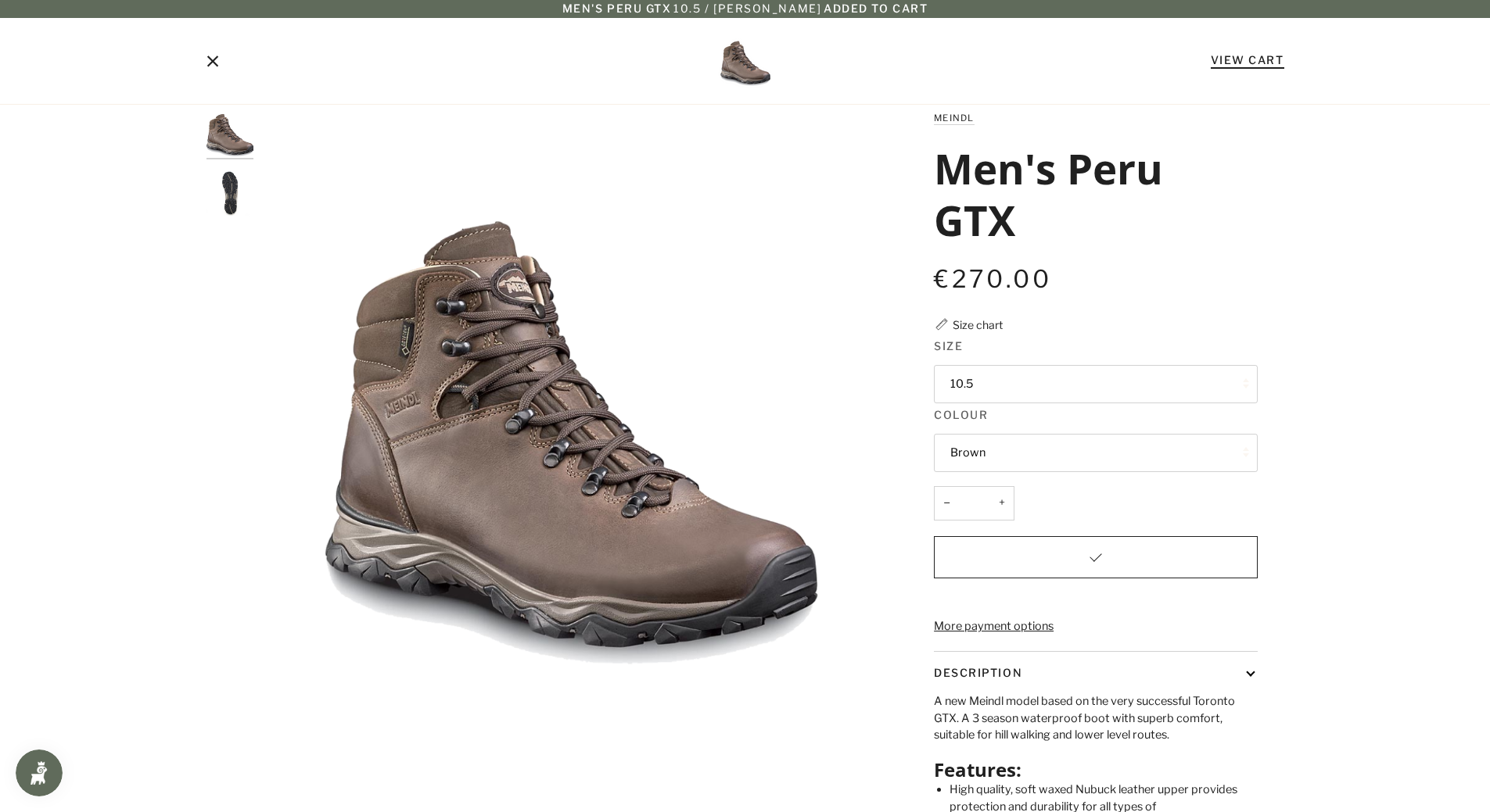
click at [1235, 59] on link "View Cart" at bounding box center [1247, 60] width 74 height 13
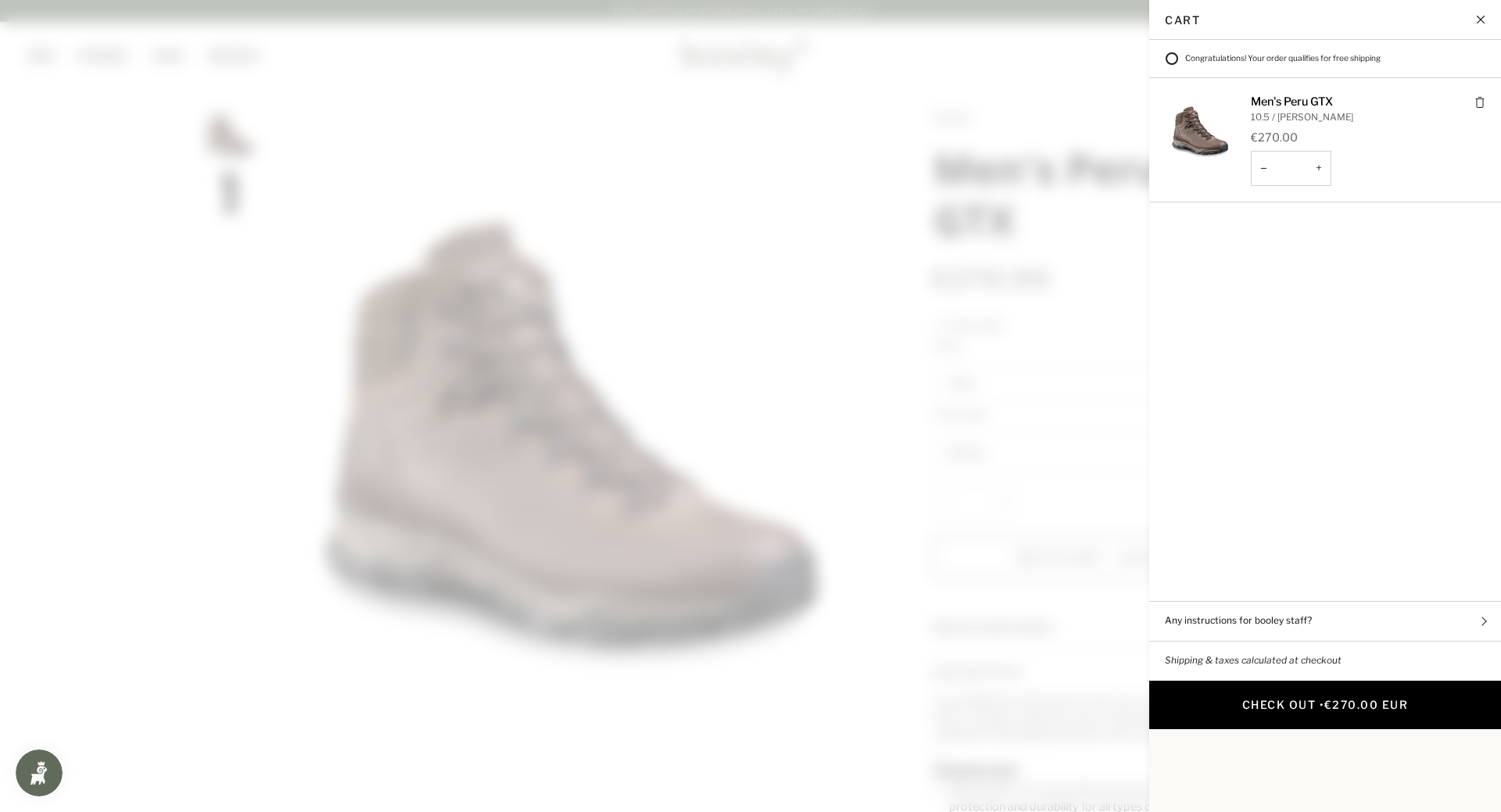
click at [1313, 685] on button "Check Out • €270.00 EUR" at bounding box center [1324, 706] width 352 height 49
